Goal: Task Accomplishment & Management: Use online tool/utility

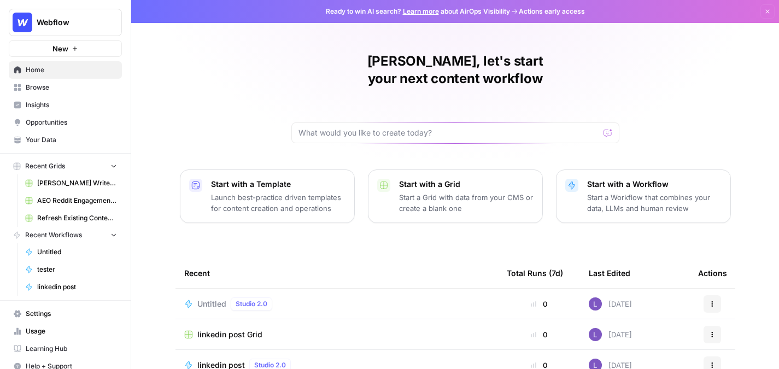
click at [71, 103] on span "Insights" at bounding box center [71, 105] width 91 height 10
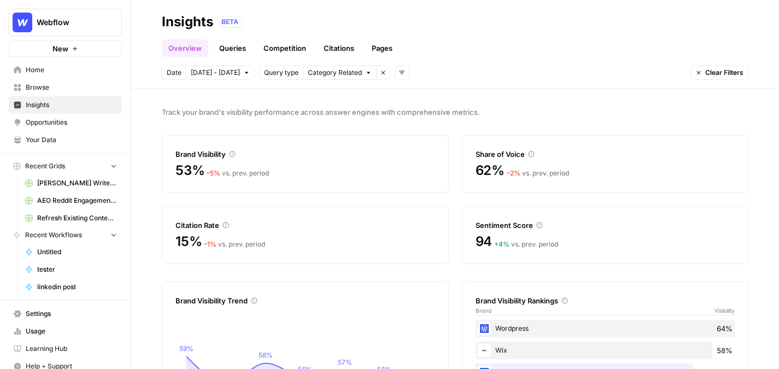
click at [71, 139] on span "Your Data" at bounding box center [71, 140] width 91 height 10
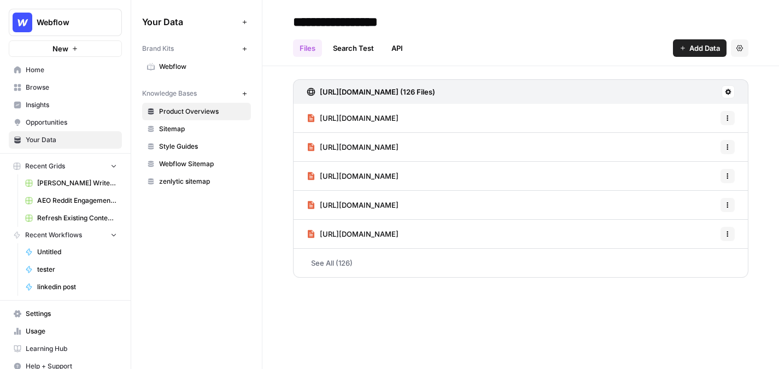
click at [200, 65] on span "Webflow" at bounding box center [202, 67] width 87 height 10
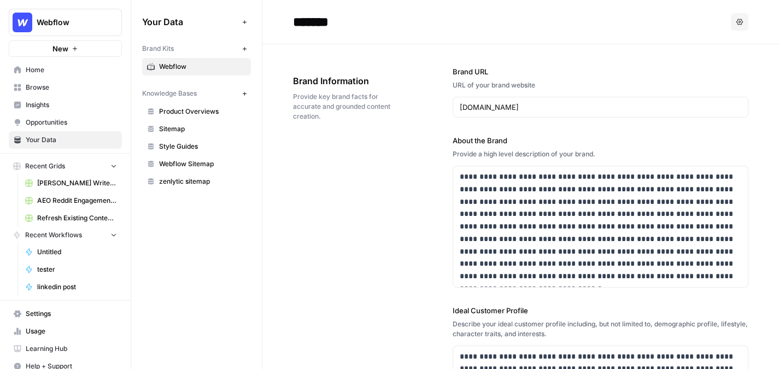
scroll to position [24, 0]
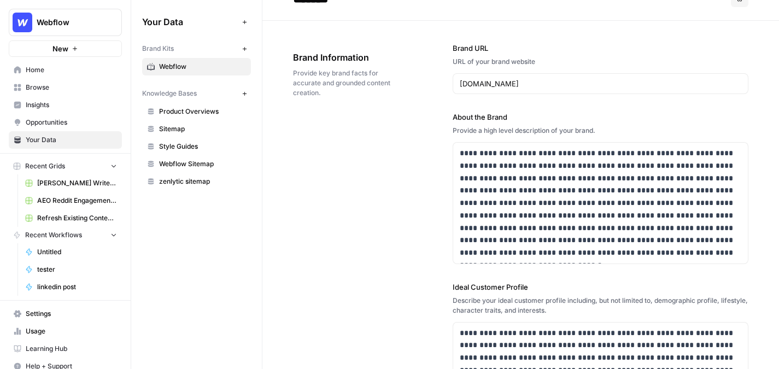
click at [54, 108] on span "Insights" at bounding box center [71, 105] width 91 height 10
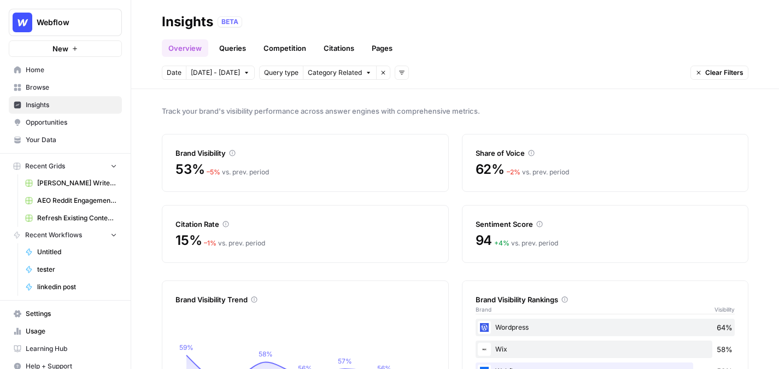
scroll to position [2, 0]
click at [231, 49] on link "Queries" at bounding box center [233, 47] width 40 height 17
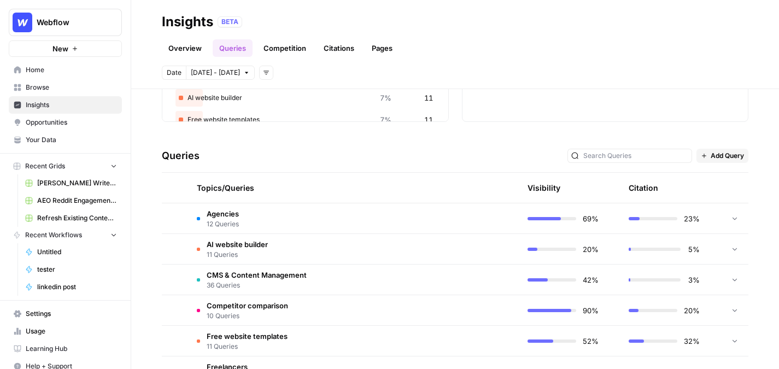
scroll to position [173, 0]
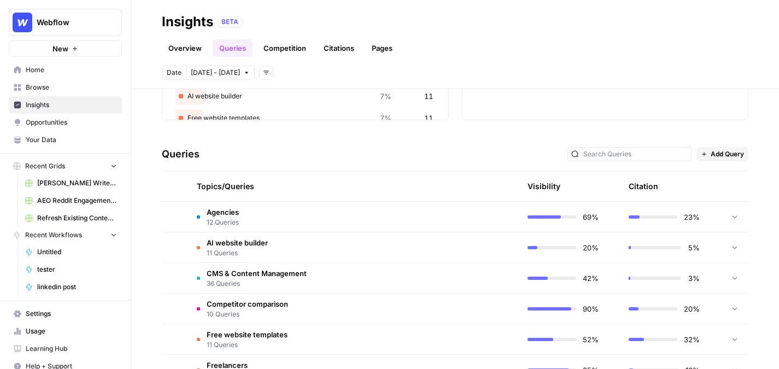
click at [211, 54] on ul "Overview Queries Competition Citations Pages" at bounding box center [280, 47] width 237 height 17
click at [201, 51] on link "Overview" at bounding box center [185, 47] width 46 height 17
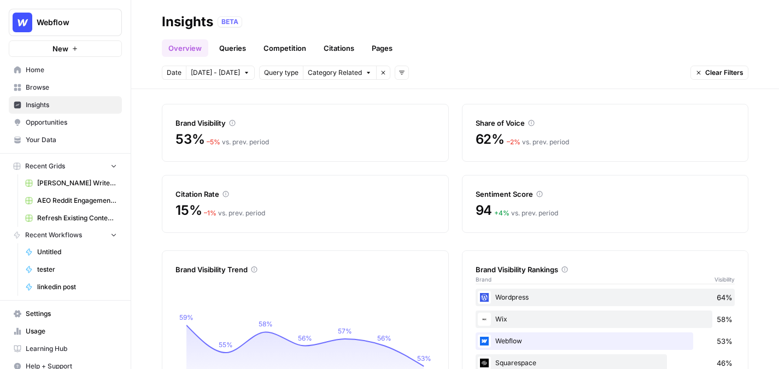
scroll to position [32, 0]
click at [233, 45] on link "Queries" at bounding box center [233, 47] width 40 height 17
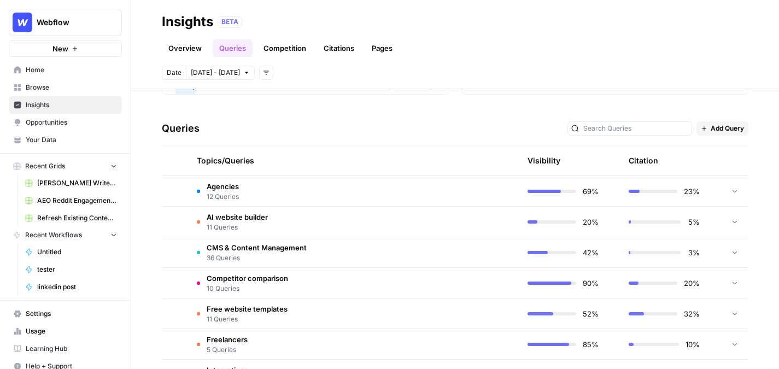
scroll to position [202, 0]
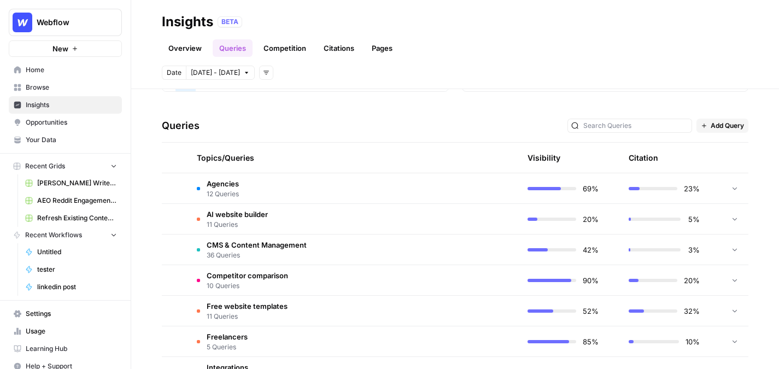
click at [277, 192] on td "Agencies 12 Queries" at bounding box center [301, 188] width 227 height 30
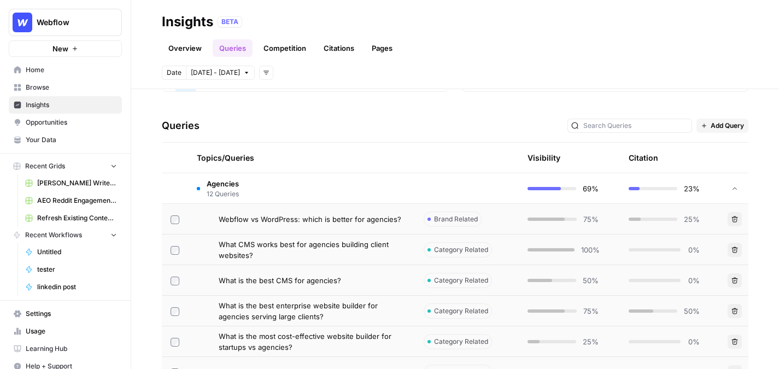
scroll to position [239, 0]
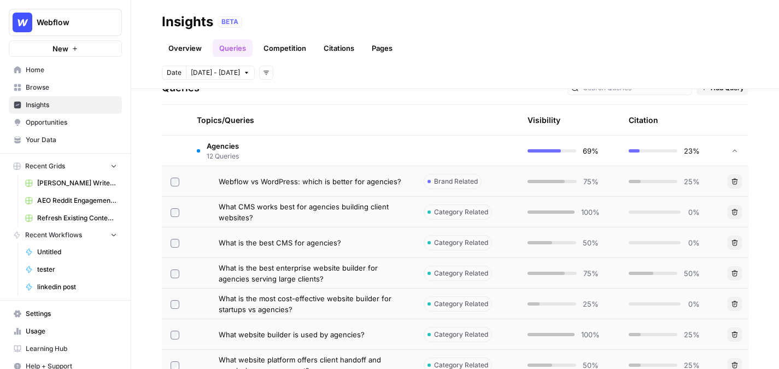
click at [373, 185] on span "Webflow vs WordPress: which is better for agencies?" at bounding box center [310, 181] width 183 height 11
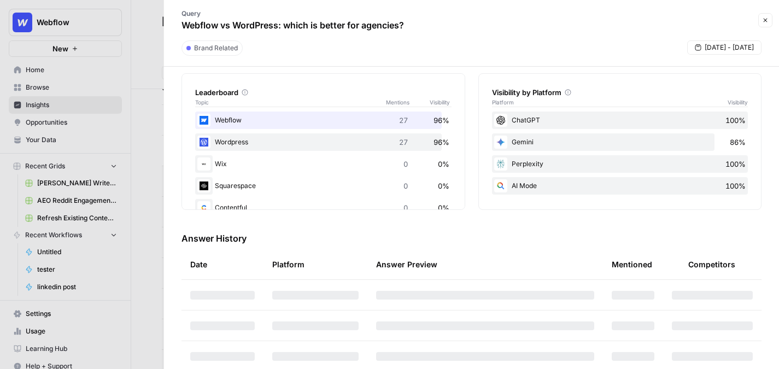
scroll to position [192, 0]
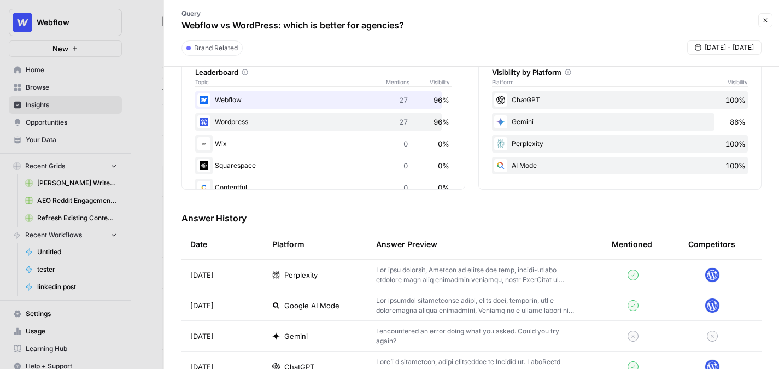
click at [470, 269] on p at bounding box center [476, 275] width 201 height 20
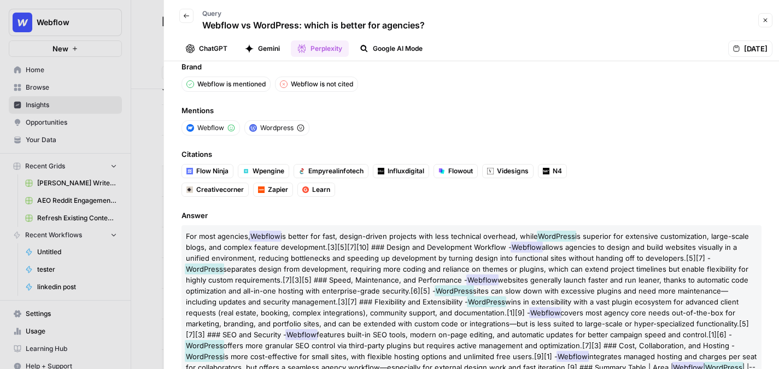
scroll to position [18, 0]
click at [202, 49] on button "ChatGPT" at bounding box center [206, 48] width 55 height 16
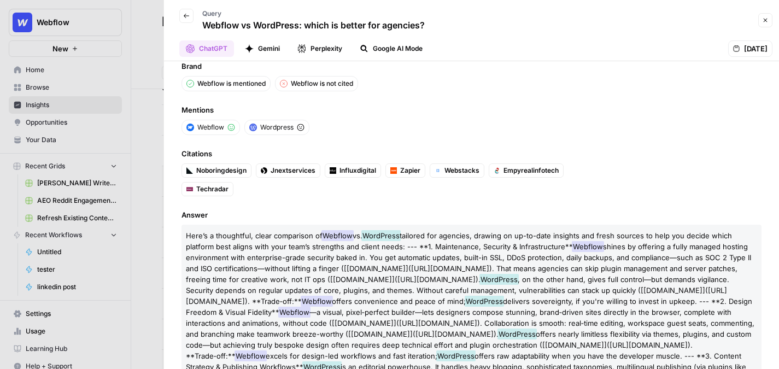
click at [384, 55] on button "Google AI Mode" at bounding box center [391, 48] width 76 height 16
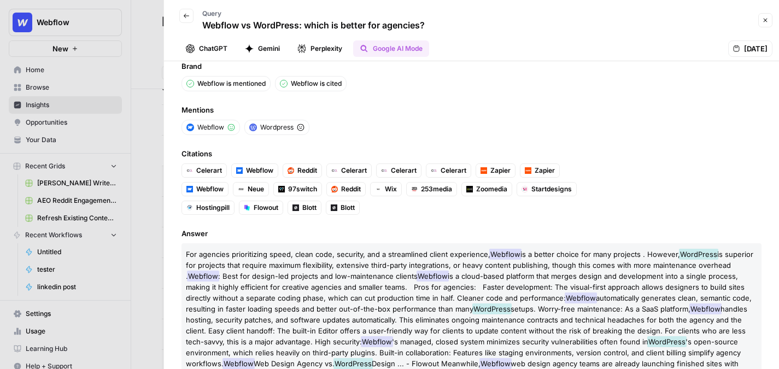
click at [261, 44] on button "Gemini" at bounding box center [262, 48] width 48 height 16
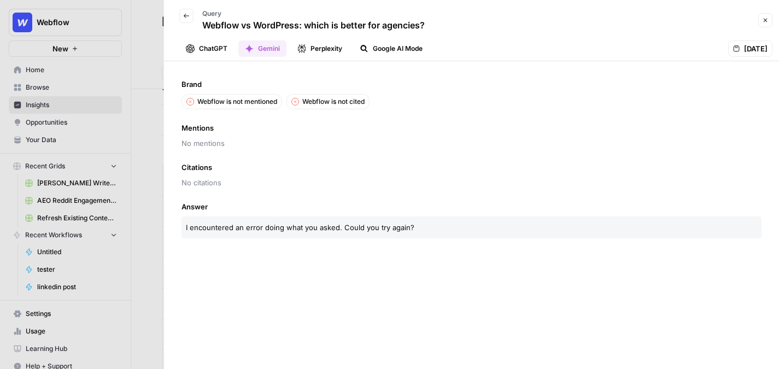
click at [398, 43] on button "Google AI Mode" at bounding box center [391, 48] width 76 height 16
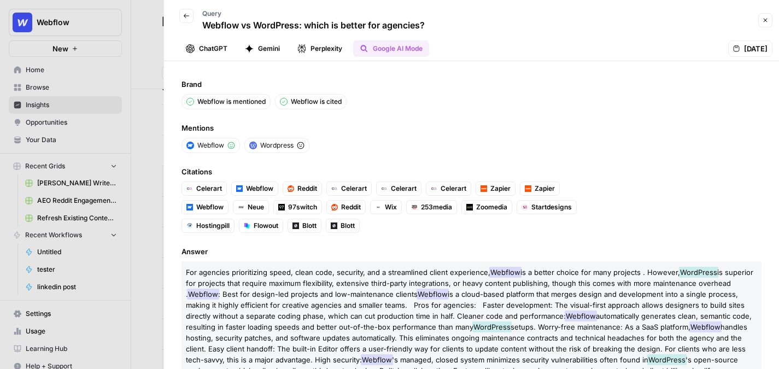
drag, startPoint x: 191, startPoint y: 98, endPoint x: 260, endPoint y: 98, distance: 68.3
click at [260, 98] on div "Webflow is mentioned" at bounding box center [225, 101] width 89 height 15
click at [629, 21] on button "Close" at bounding box center [765, 20] width 14 height 14
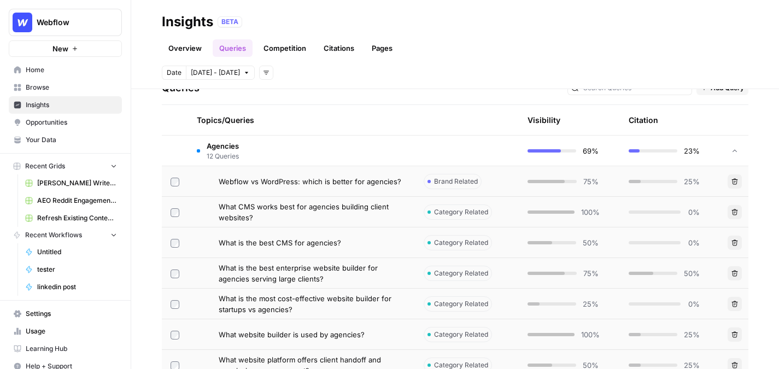
scroll to position [126, 0]
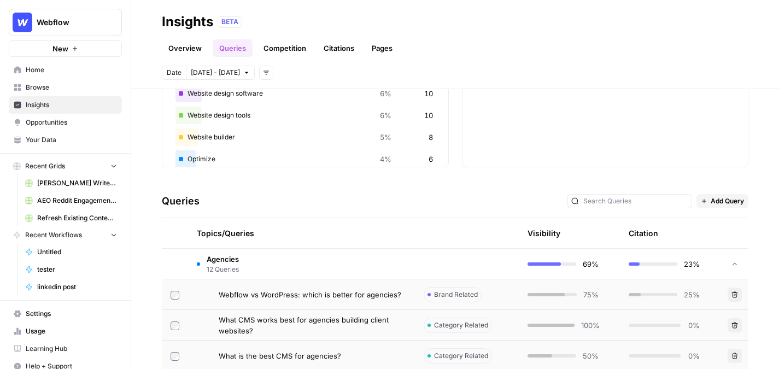
click at [629, 197] on span "Add Query" at bounding box center [727, 201] width 33 height 10
click at [629, 238] on span "Bulk Upload" at bounding box center [737, 240] width 40 height 11
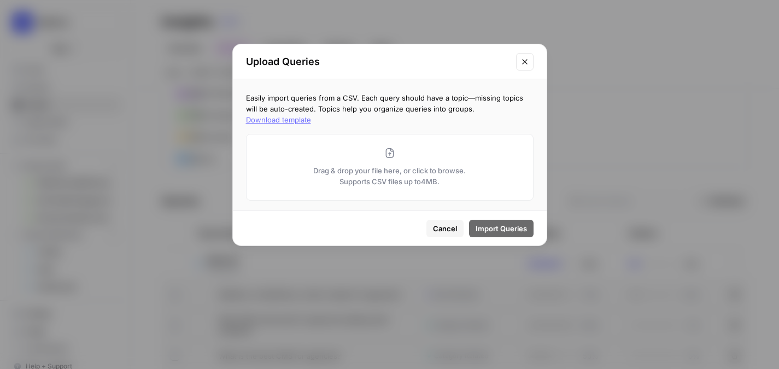
click at [524, 66] on button "Close modal" at bounding box center [524, 61] width 17 height 17
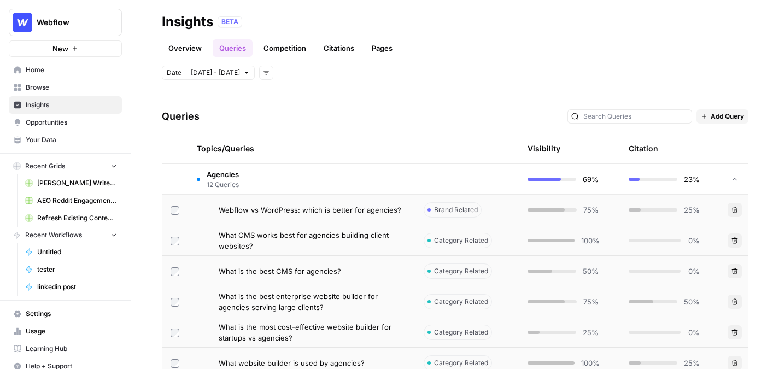
scroll to position [212, 0]
click at [227, 183] on span "12 Queries" at bounding box center [223, 184] width 32 height 10
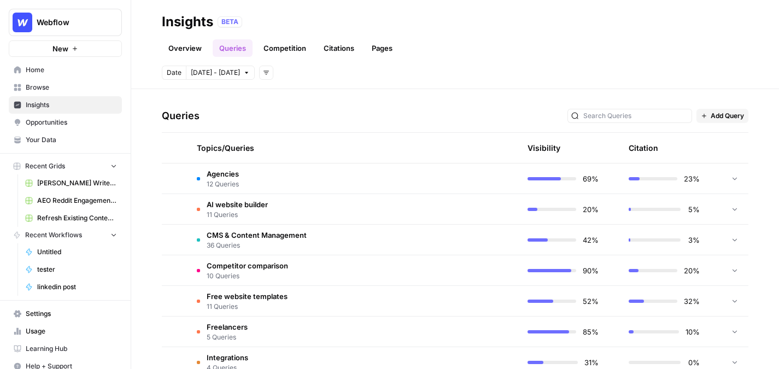
click at [350, 47] on link "Citations" at bounding box center [339, 47] width 44 height 17
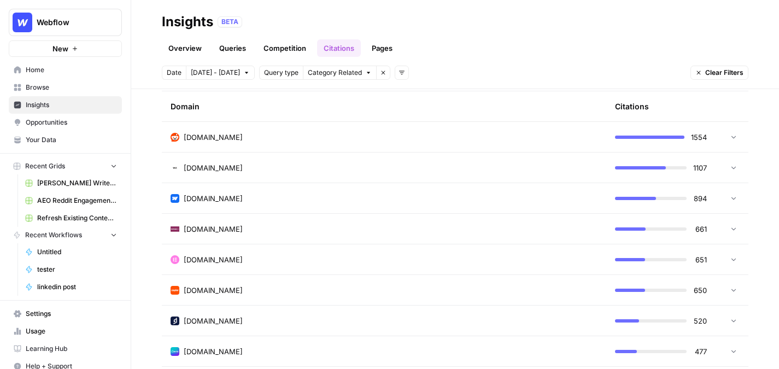
scroll to position [285, 0]
click at [269, 134] on div "[DOMAIN_NAME]" at bounding box center [384, 137] width 427 height 11
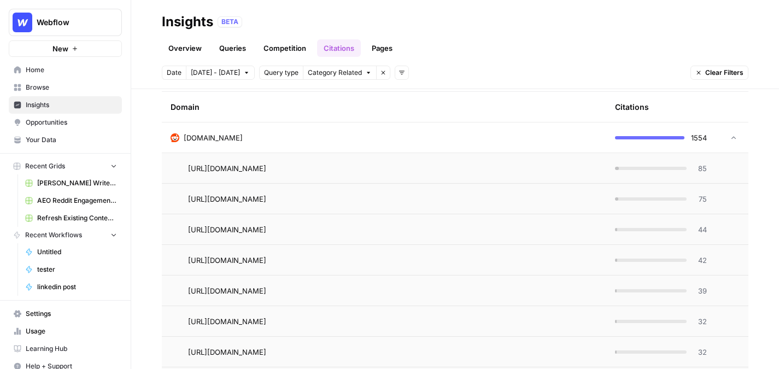
click at [629, 168] on span "85" at bounding box center [700, 168] width 14 height 11
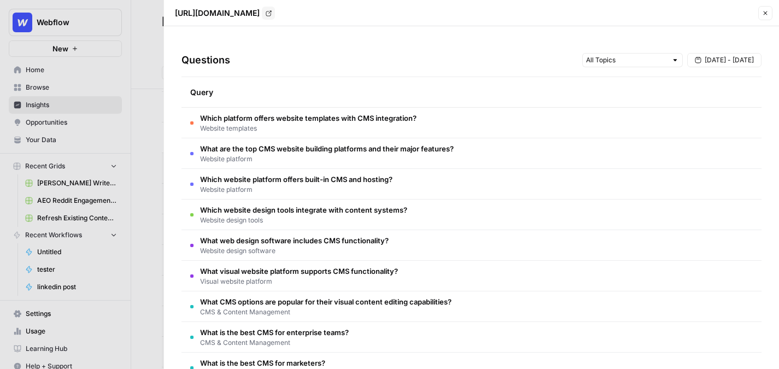
click at [629, 15] on icon "button" at bounding box center [765, 13] width 7 height 7
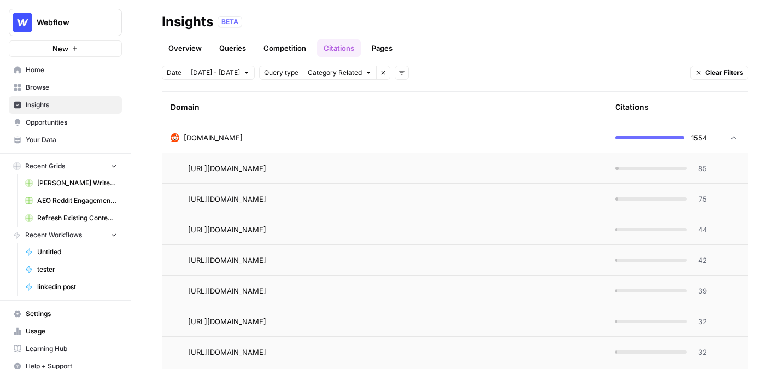
click at [383, 49] on link "Pages" at bounding box center [382, 47] width 34 height 17
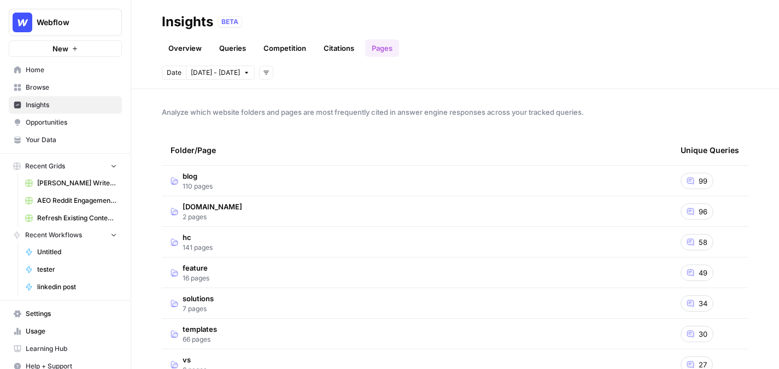
scroll to position [38, 0]
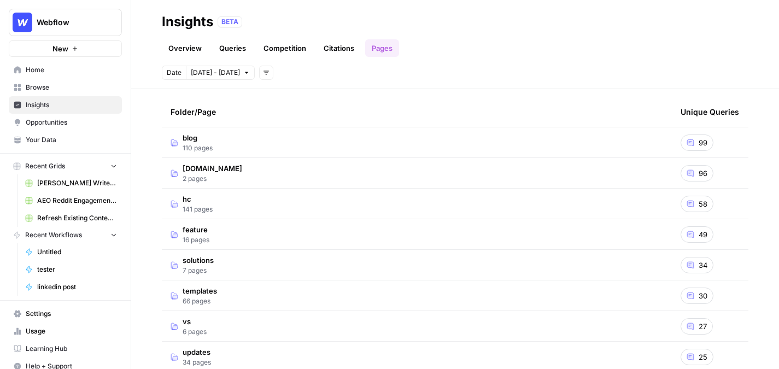
click at [309, 147] on td "blog 110 pages" at bounding box center [417, 142] width 510 height 30
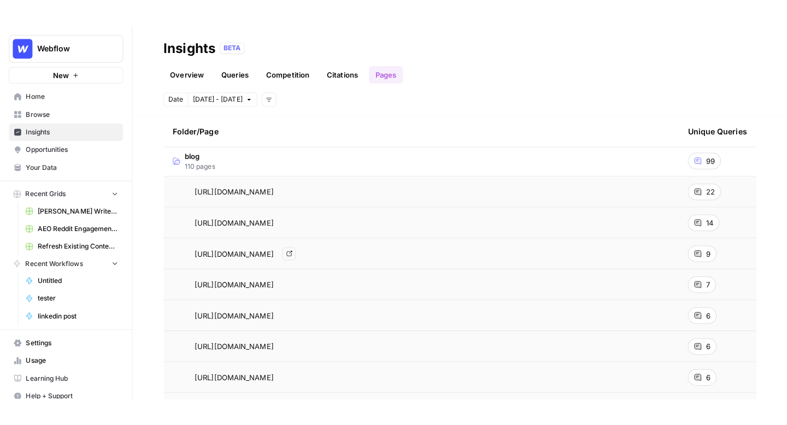
scroll to position [21, 0]
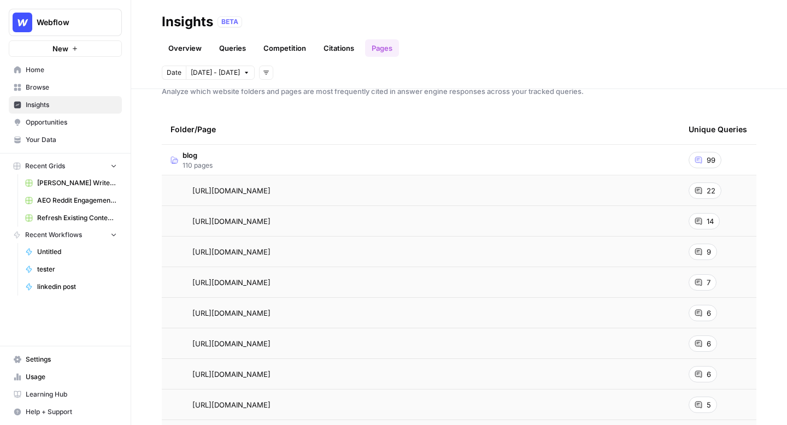
click at [71, 127] on link "Opportunities" at bounding box center [65, 122] width 113 height 17
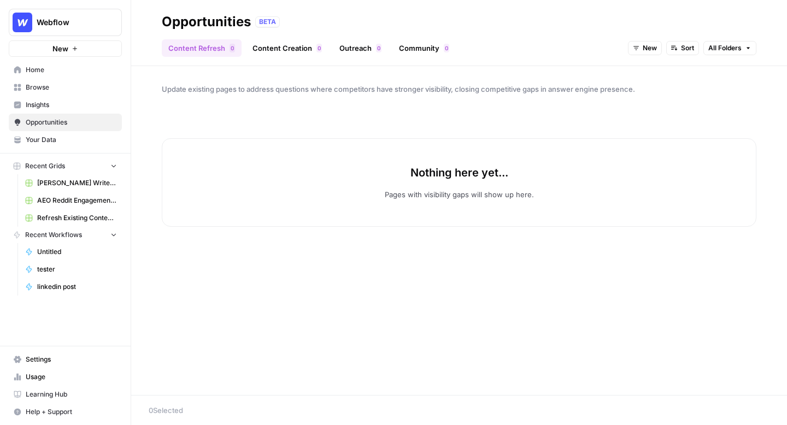
click at [629, 45] on span "New" at bounding box center [650, 48] width 14 height 10
click at [629, 72] on span "All Opportunities" at bounding box center [665, 72] width 56 height 11
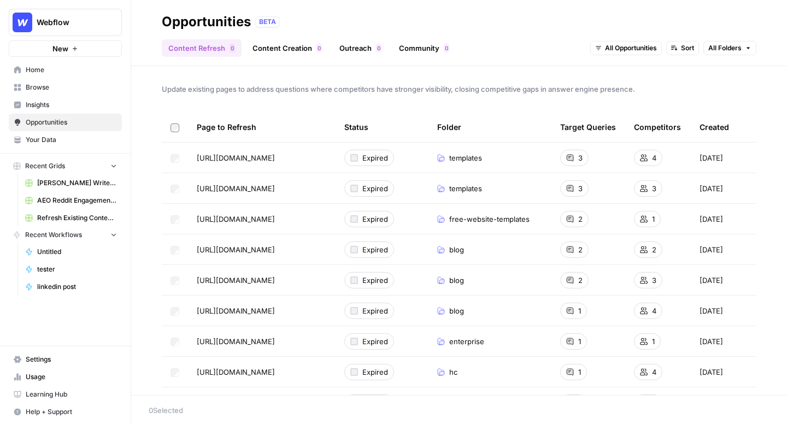
click at [60, 88] on span "Browse" at bounding box center [71, 88] width 91 height 10
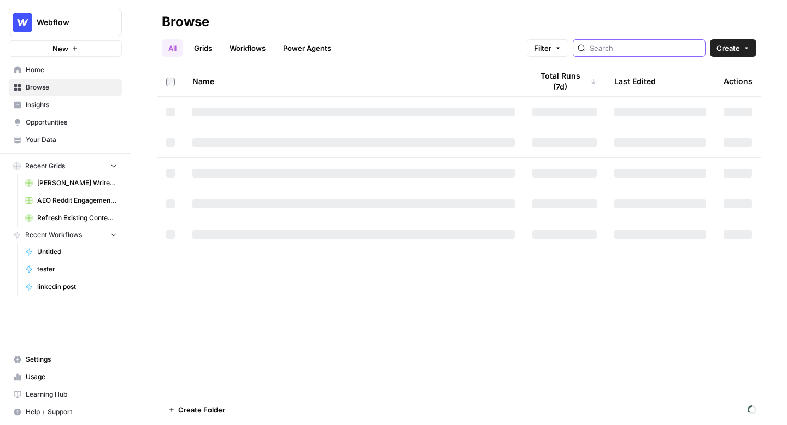
click at [629, 51] on input "search" at bounding box center [645, 48] width 111 height 11
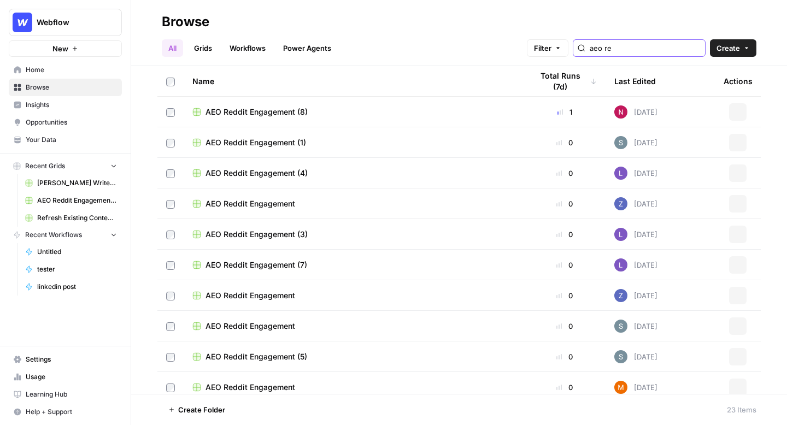
type input "aeo re"
click at [266, 113] on span "AEO Reddit Engagement (8)" at bounding box center [257, 112] width 102 height 11
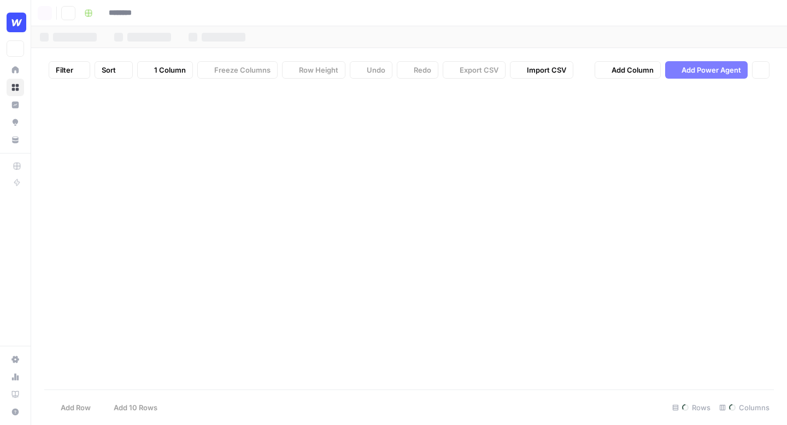
type input "**********"
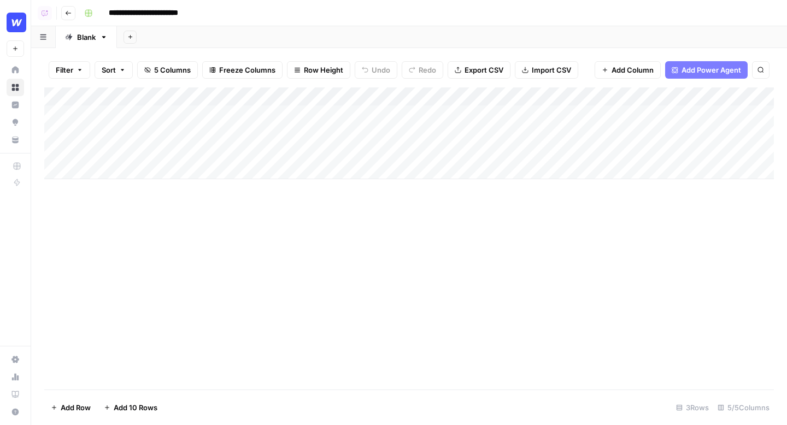
click at [67, 17] on button "Go back" at bounding box center [68, 13] width 14 height 14
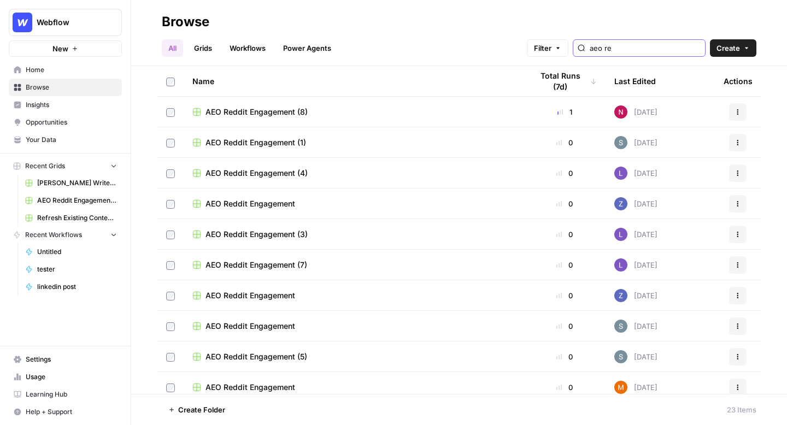
click at [629, 51] on input "aeo re" at bounding box center [645, 48] width 111 height 11
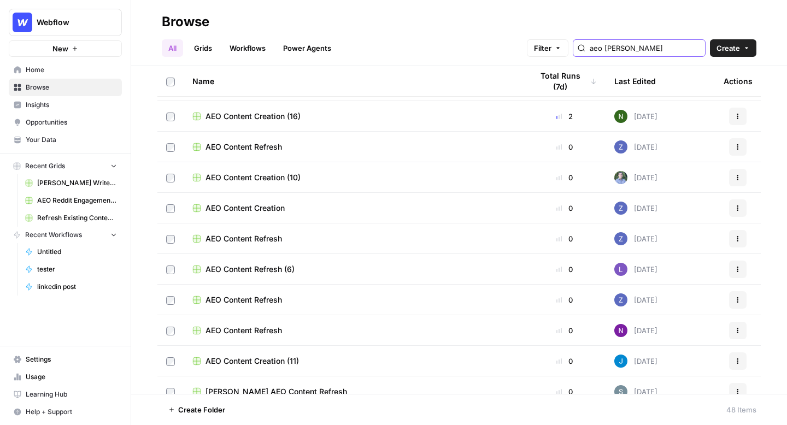
scroll to position [179, 0]
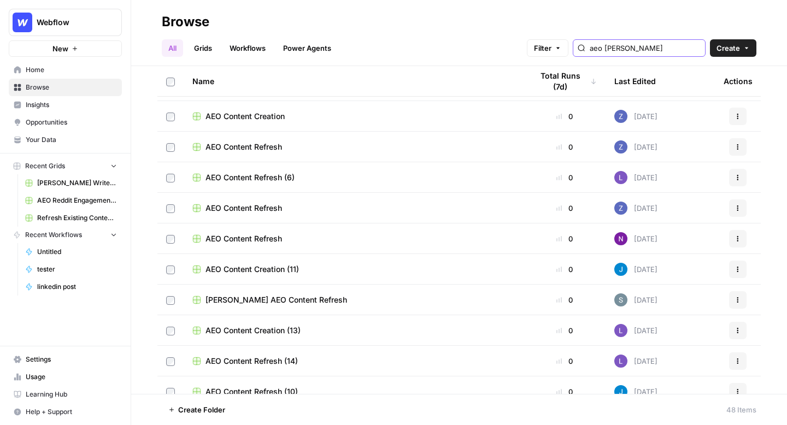
type input "aeo [PERSON_NAME]"
click at [256, 207] on span "AEO Content Refresh" at bounding box center [244, 208] width 77 height 11
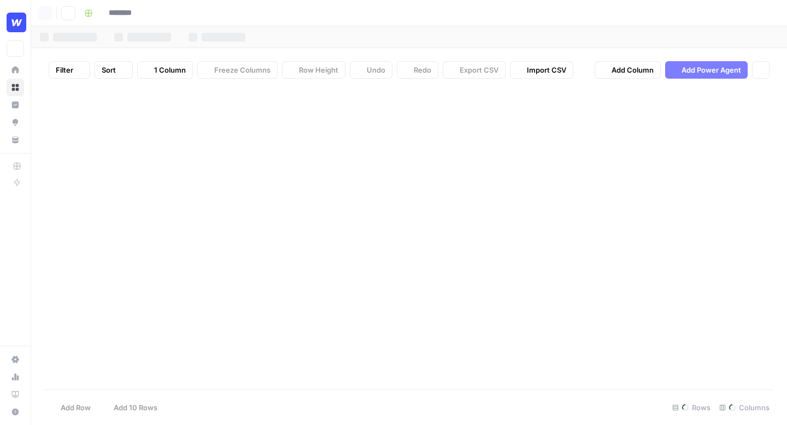
type input "**********"
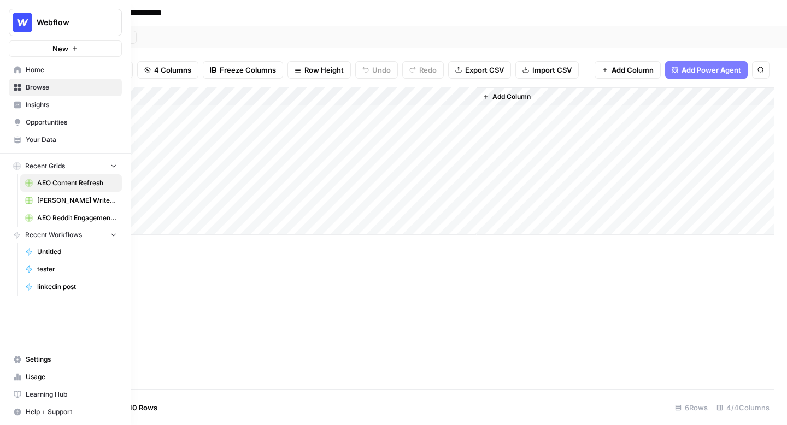
click at [20, 105] on icon at bounding box center [17, 105] width 7 height 7
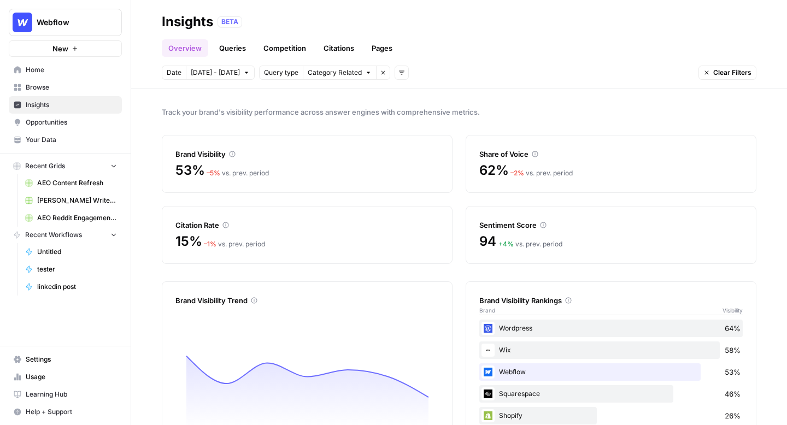
click at [41, 128] on link "Opportunities" at bounding box center [65, 122] width 113 height 17
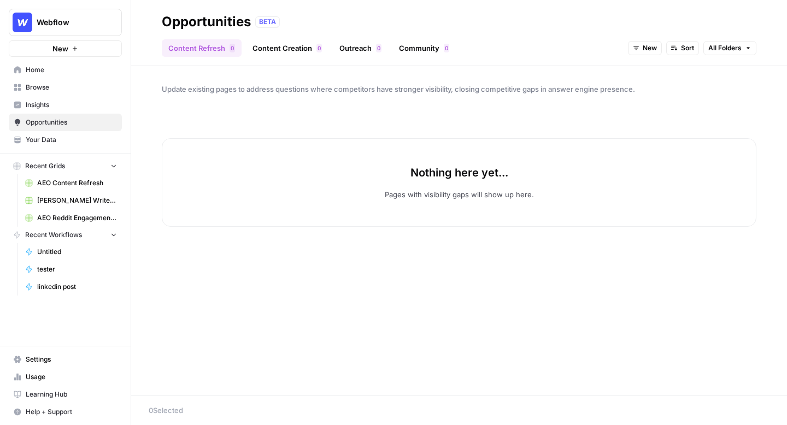
click at [302, 55] on link "Content Creation 0" at bounding box center [287, 47] width 83 height 17
click at [629, 52] on span "New" at bounding box center [707, 48] width 14 height 10
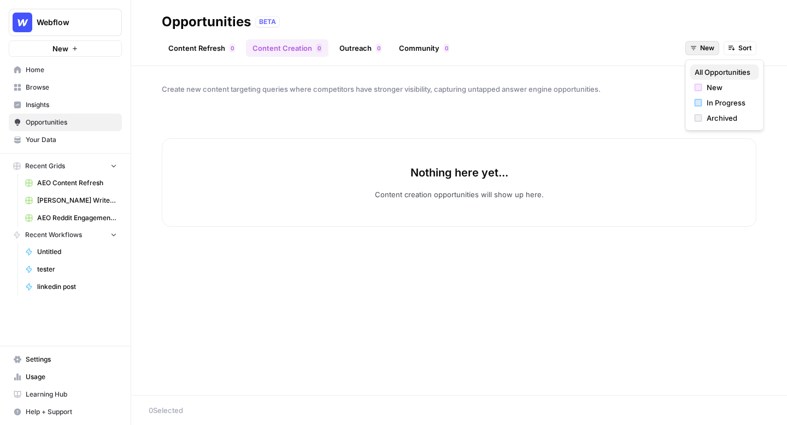
click at [629, 71] on span "All Opportunities" at bounding box center [723, 72] width 56 height 11
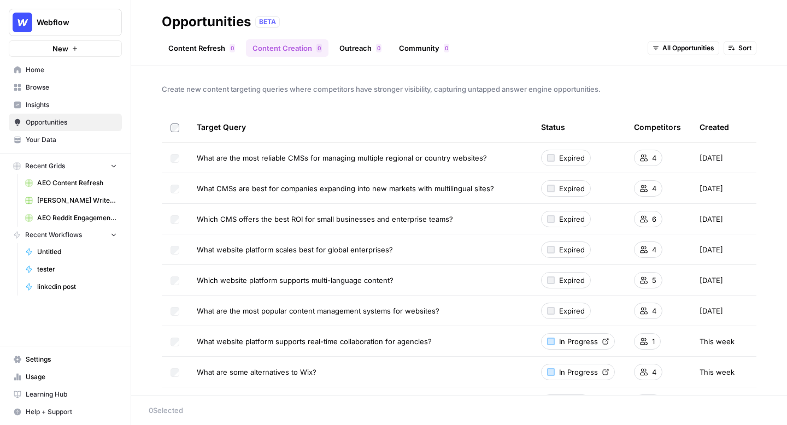
click at [333, 40] on link "Outreach 0" at bounding box center [360, 47] width 55 height 17
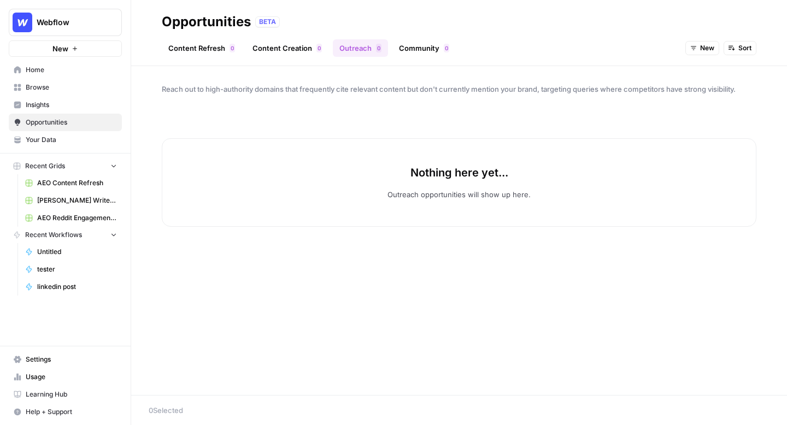
click at [629, 48] on span "New" at bounding box center [707, 48] width 14 height 10
click at [629, 74] on span "All Opportunities" at bounding box center [723, 72] width 56 height 11
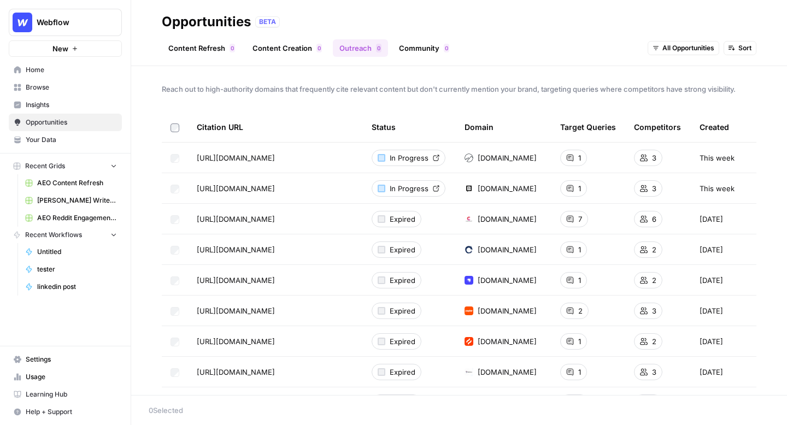
click at [66, 84] on span "Browse" at bounding box center [71, 88] width 91 height 10
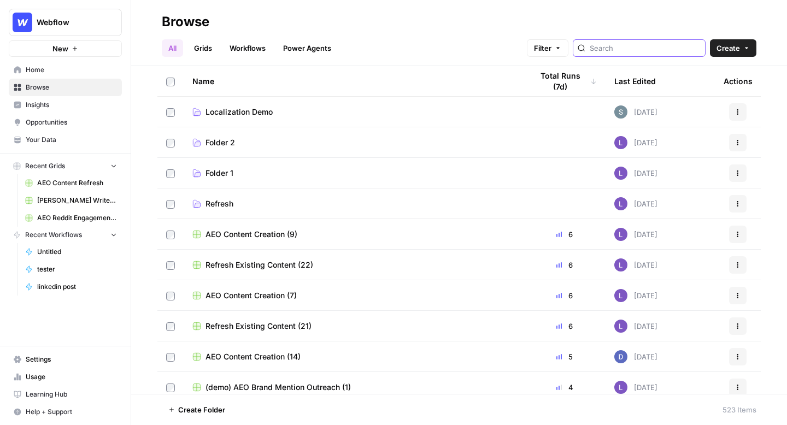
click at [629, 47] on input "search" at bounding box center [645, 48] width 111 height 11
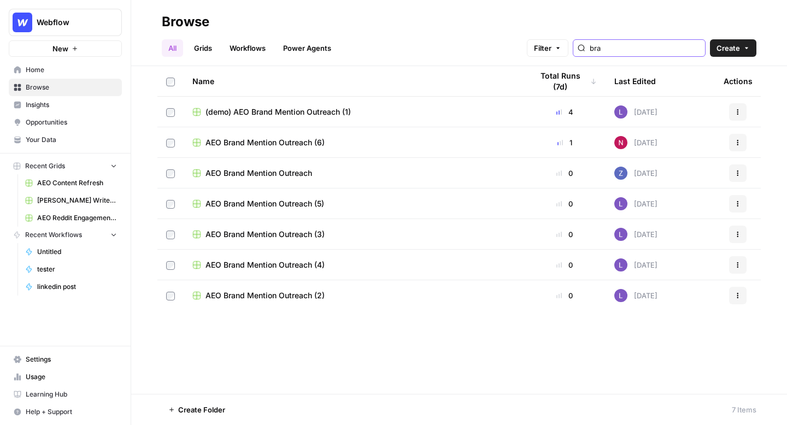
type input "bra"
click at [314, 113] on span "(demo) AEO Brand Mention Outreach (1)" at bounding box center [278, 112] width 145 height 11
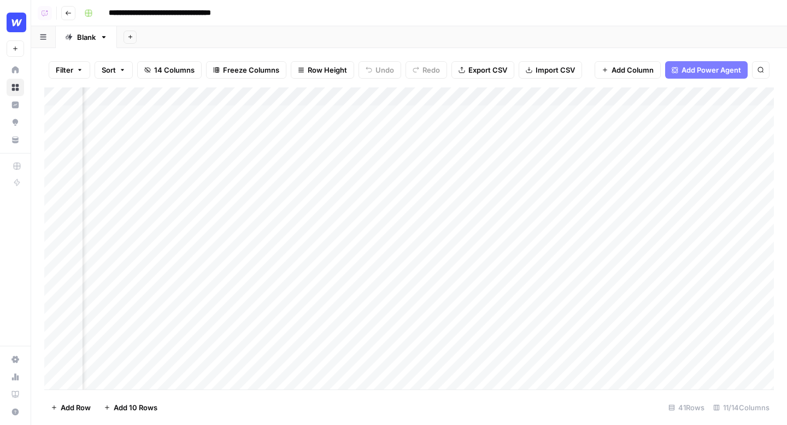
scroll to position [0, 153]
click at [550, 115] on div "Add Column" at bounding box center [409, 238] width 730 height 302
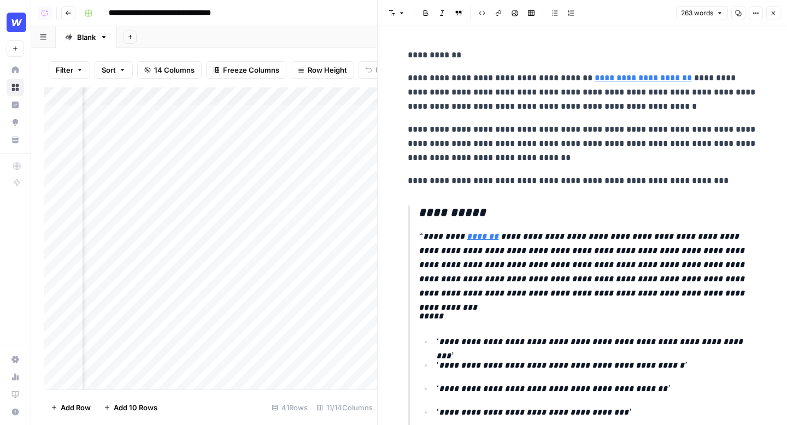
scroll to position [0, 476]
drag, startPoint x: 715, startPoint y: 143, endPoint x: 439, endPoint y: 133, distance: 276.3
click at [439, 133] on p "**********" at bounding box center [583, 143] width 350 height 43
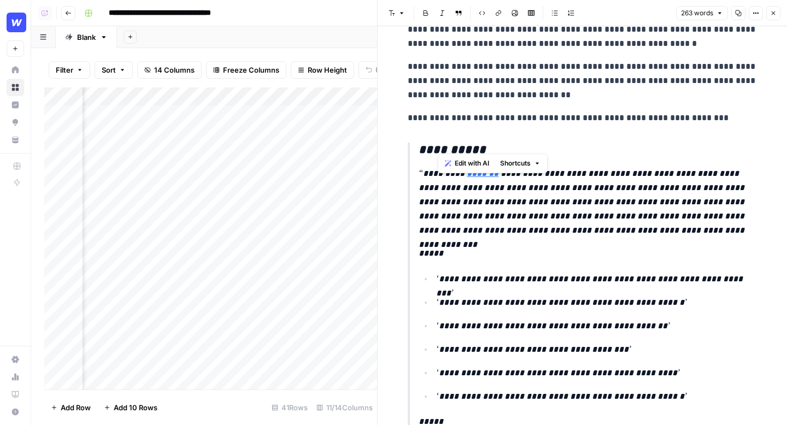
scroll to position [99, 0]
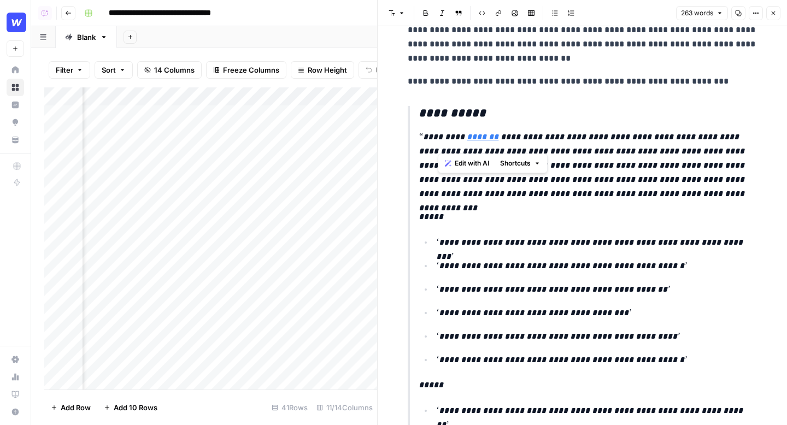
click at [629, 260] on p "**********" at bounding box center [596, 266] width 321 height 14
click at [629, 13] on icon "button" at bounding box center [773, 13] width 7 height 7
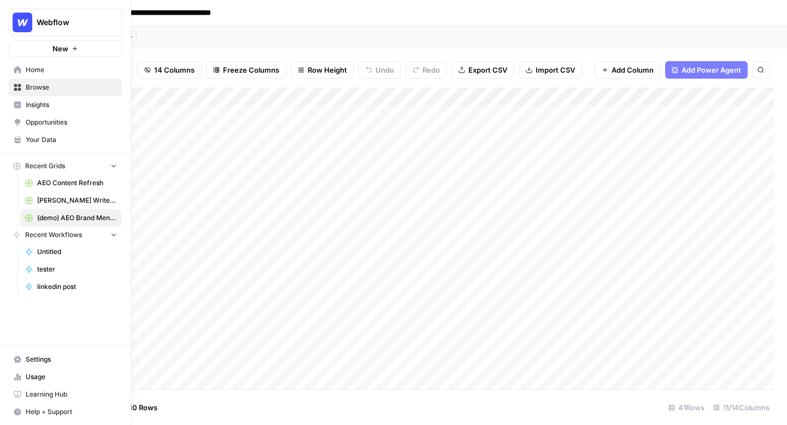
click at [35, 118] on span "Opportunities" at bounding box center [71, 123] width 91 height 10
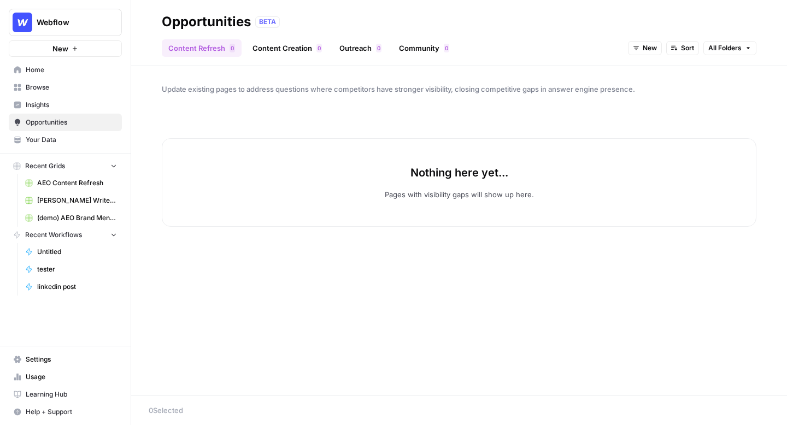
click at [433, 53] on link "Community 0" at bounding box center [424, 47] width 63 height 17
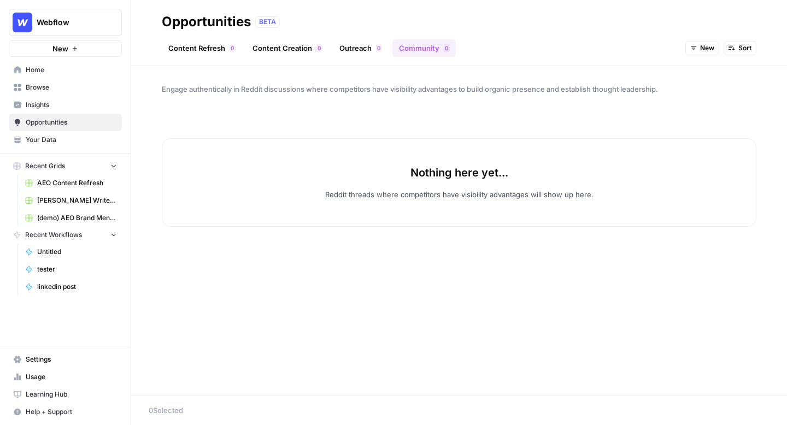
click at [629, 49] on button "New" at bounding box center [703, 48] width 34 height 14
click at [629, 72] on span "All Opportunities" at bounding box center [723, 72] width 56 height 11
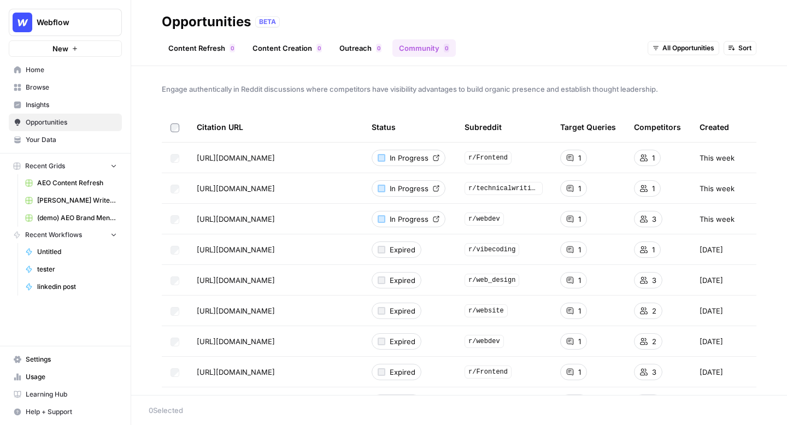
scroll to position [21, 0]
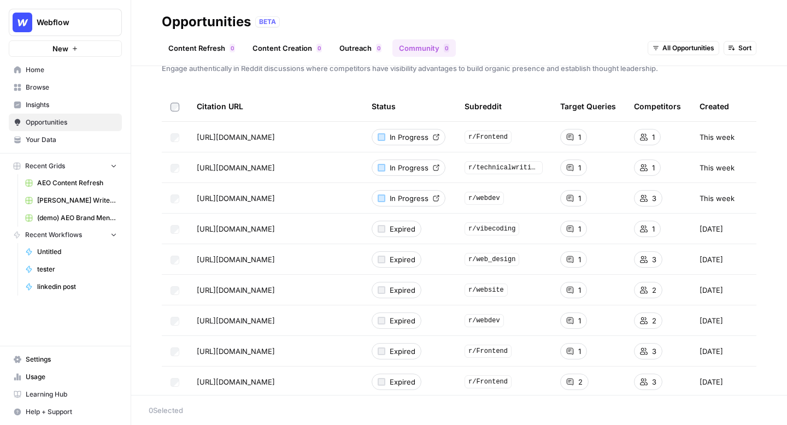
click at [61, 86] on span "Browse" at bounding box center [71, 88] width 91 height 10
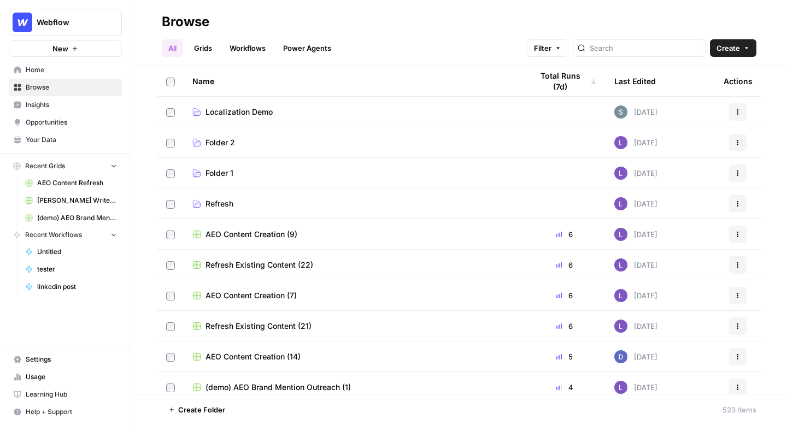
click at [629, 57] on header "Browse All Grids Workflows Power Agents Filter Create" at bounding box center [459, 33] width 656 height 66
click at [629, 52] on input "search" at bounding box center [645, 48] width 111 height 11
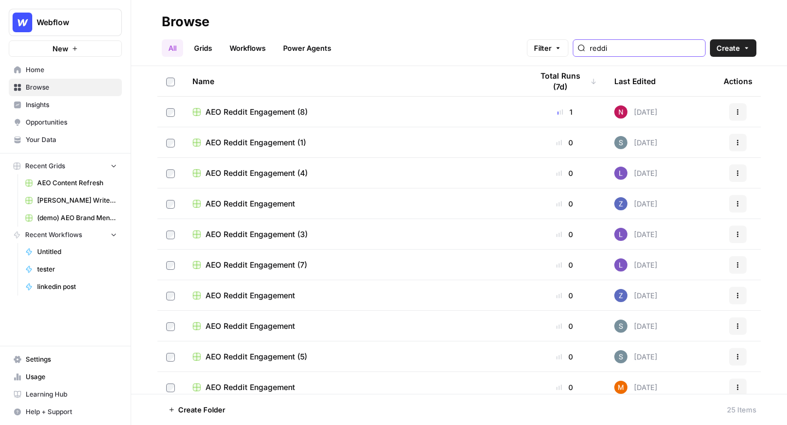
type input "reddi"
click at [248, 109] on span "AEO Reddit Engagement (8)" at bounding box center [257, 112] width 102 height 11
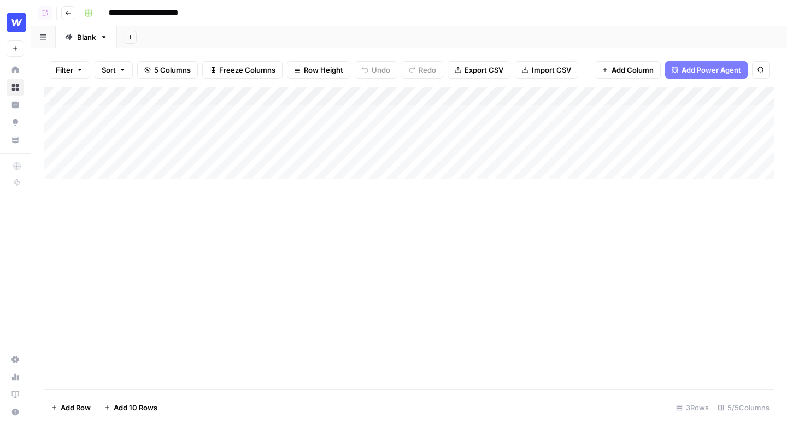
click at [480, 113] on div "Add Column" at bounding box center [409, 133] width 730 height 92
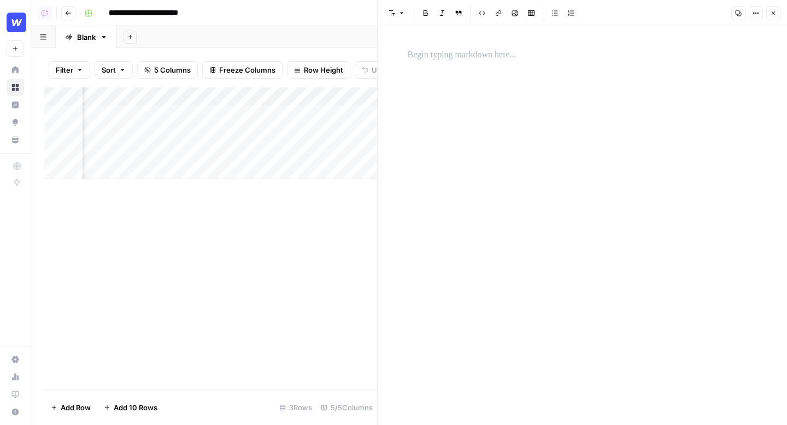
scroll to position [0, 216]
click at [629, 11] on button "Close" at bounding box center [773, 13] width 14 height 14
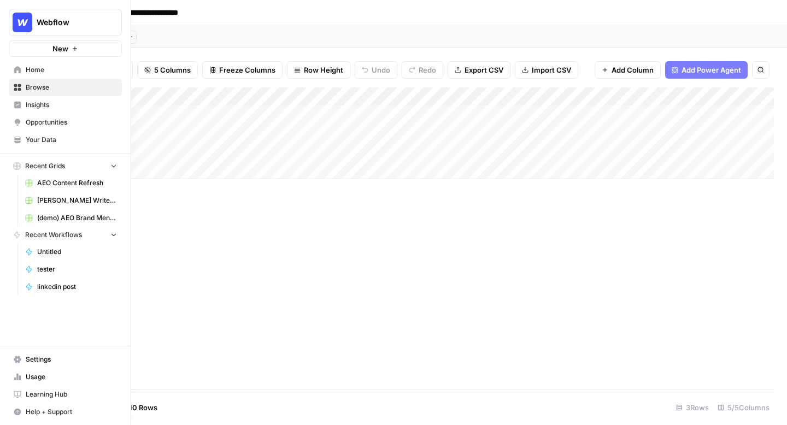
click at [34, 69] on span "Home" at bounding box center [71, 70] width 91 height 10
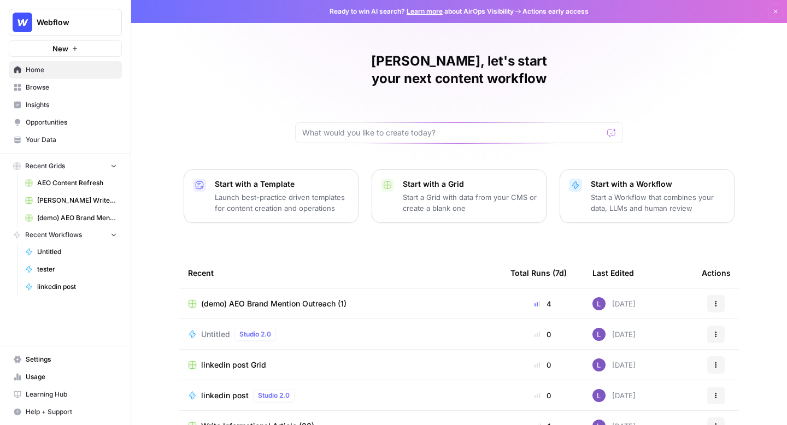
click at [55, 81] on link "Browse" at bounding box center [65, 87] width 113 height 17
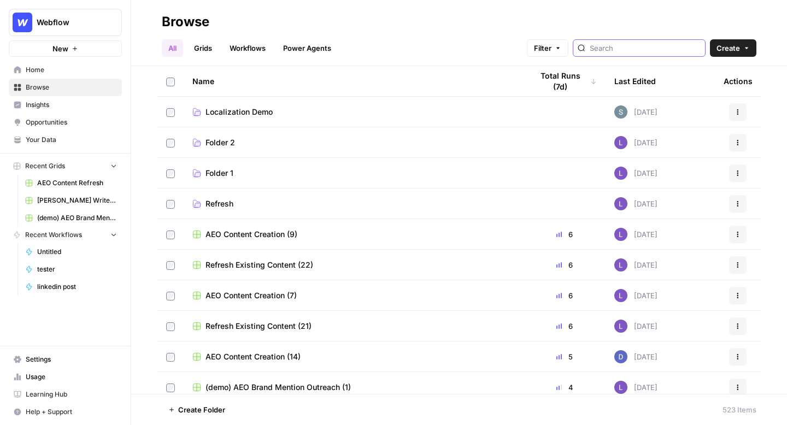
click at [629, 44] on input "search" at bounding box center [645, 48] width 111 height 11
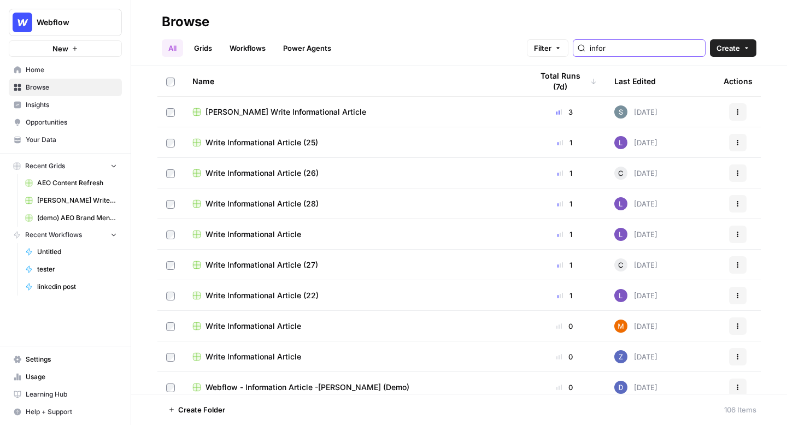
type input "infor"
click at [274, 111] on span "[PERSON_NAME] Write Informational Article" at bounding box center [286, 112] width 161 height 11
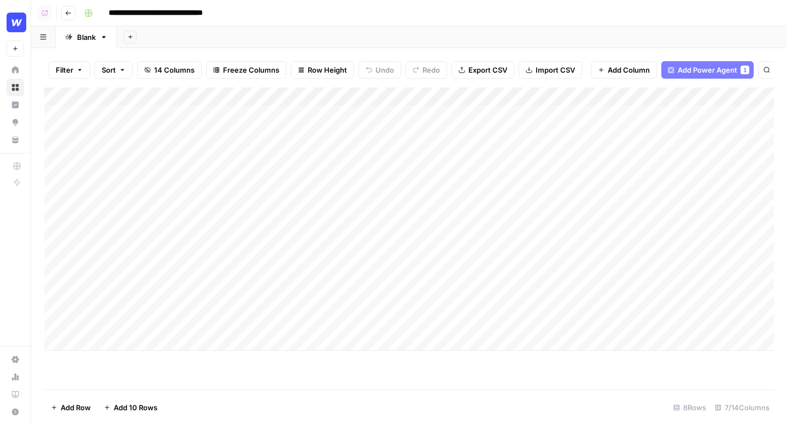
click at [629, 74] on span "Add Power Agent" at bounding box center [708, 70] width 60 height 11
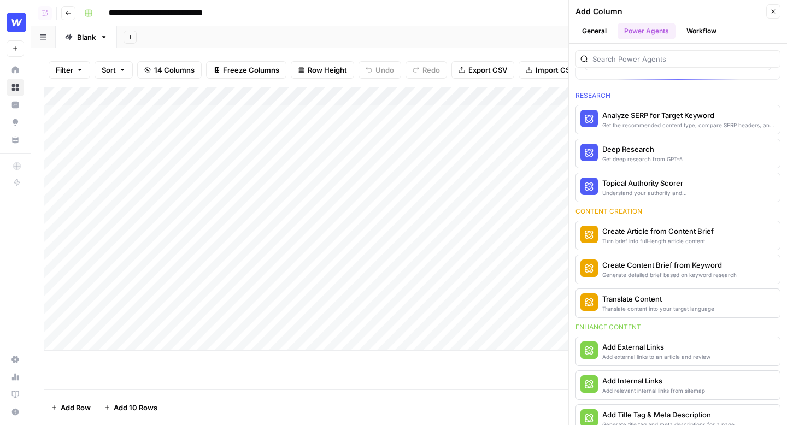
scroll to position [113, 0]
click at [629, 10] on button "Close" at bounding box center [773, 11] width 14 height 14
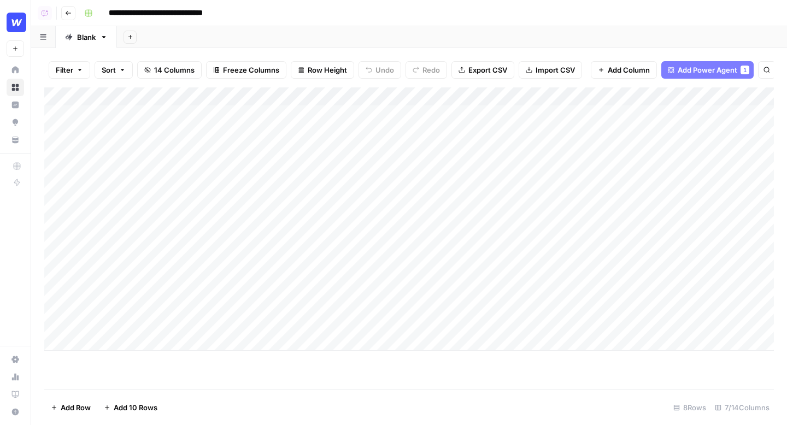
click at [629, 74] on span "Add Power Agent" at bounding box center [708, 70] width 60 height 11
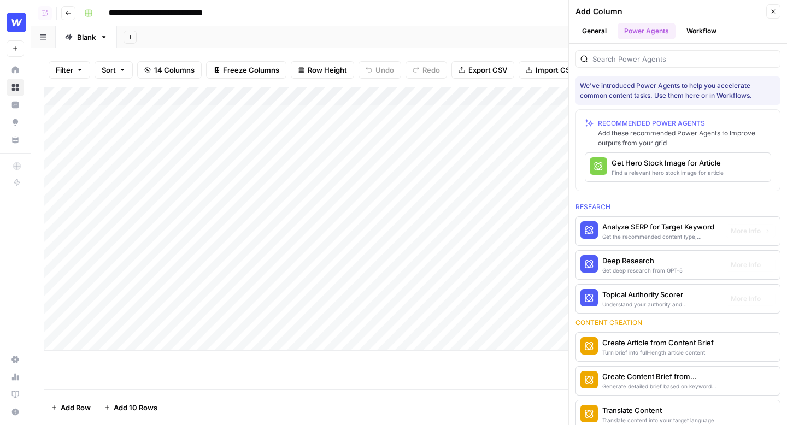
scroll to position [79, 0]
